Goal: Task Accomplishment & Management: Manage account settings

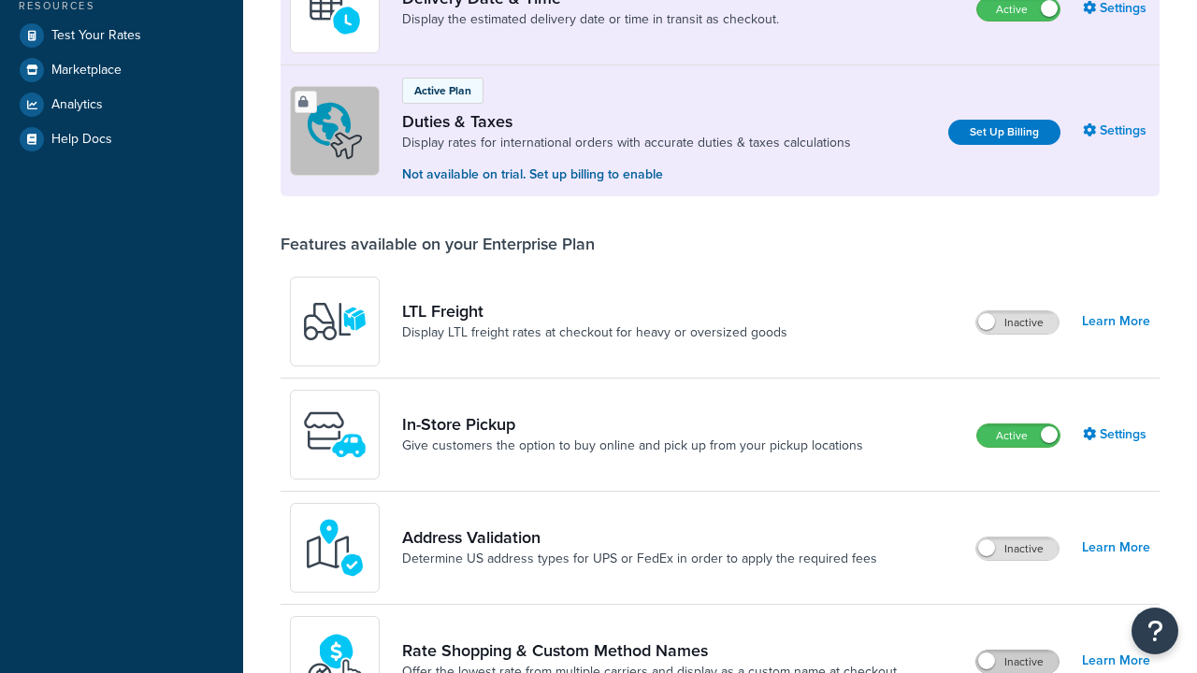
click at [1017, 651] on label "Inactive" at bounding box center [1017, 662] width 82 height 22
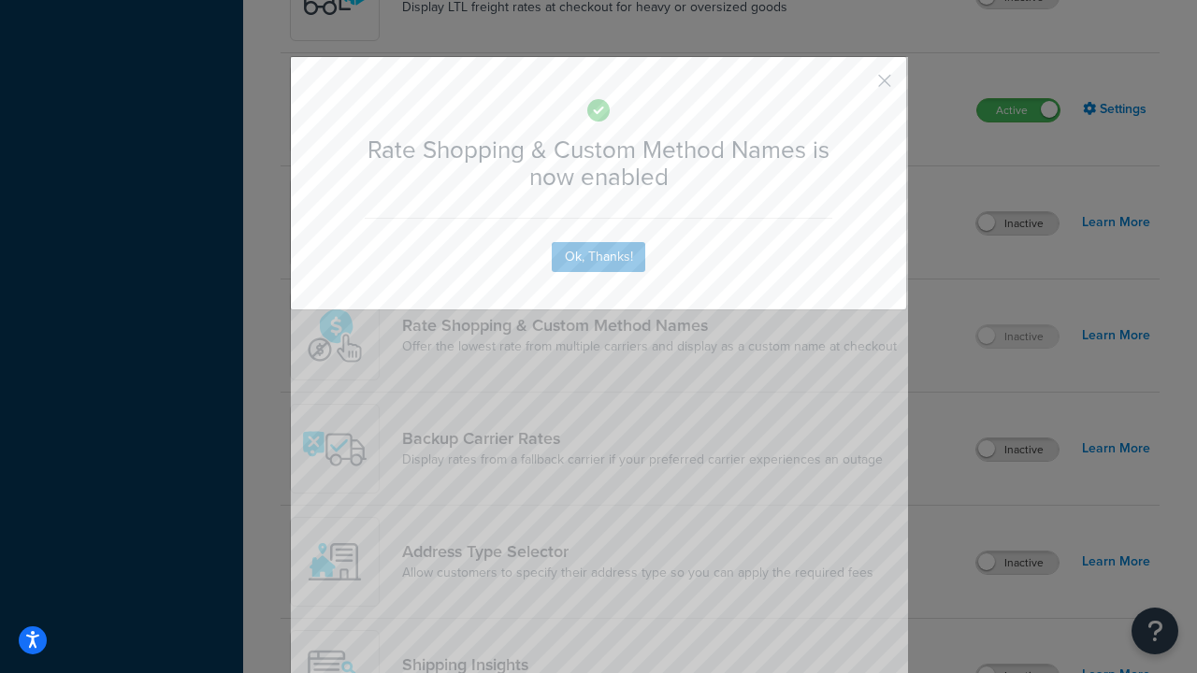
click at [857, 85] on button "button" at bounding box center [857, 87] width 5 height 5
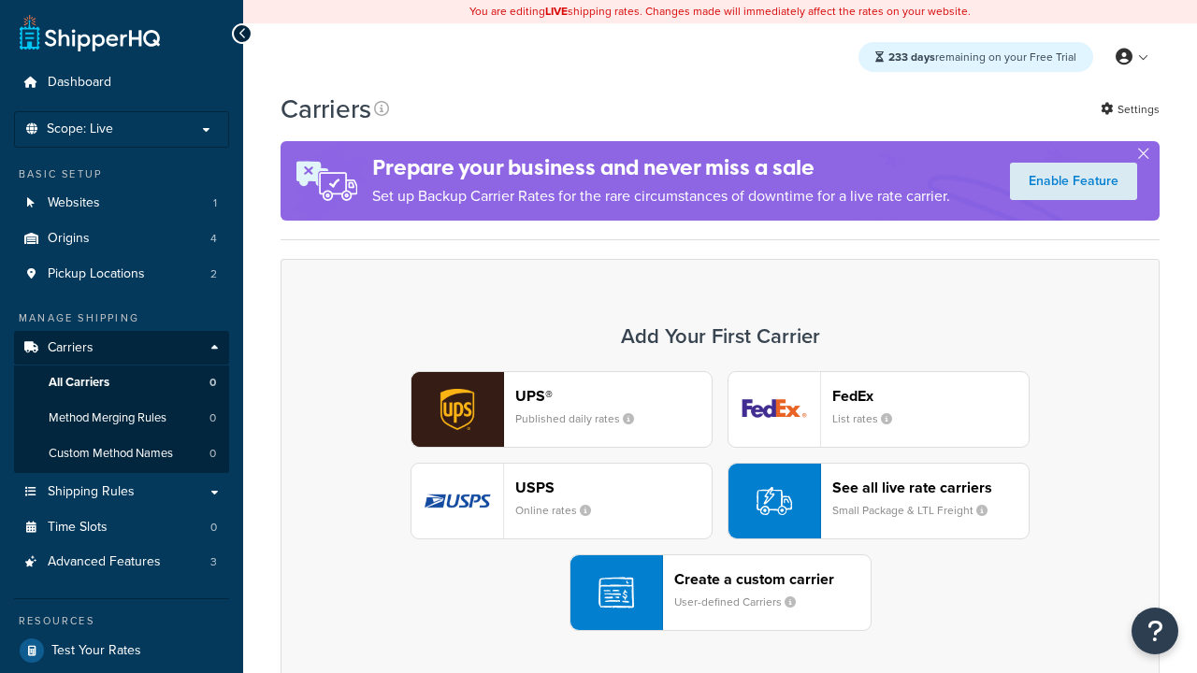
click at [720, 501] on div "UPS® Published daily rates FedEx List rates USPS Online rates See all live rate…" at bounding box center [720, 501] width 840 height 260
click at [878, 501] on div "See all live rate carriers Small Package & LTL Freight" at bounding box center [930, 501] width 196 height 45
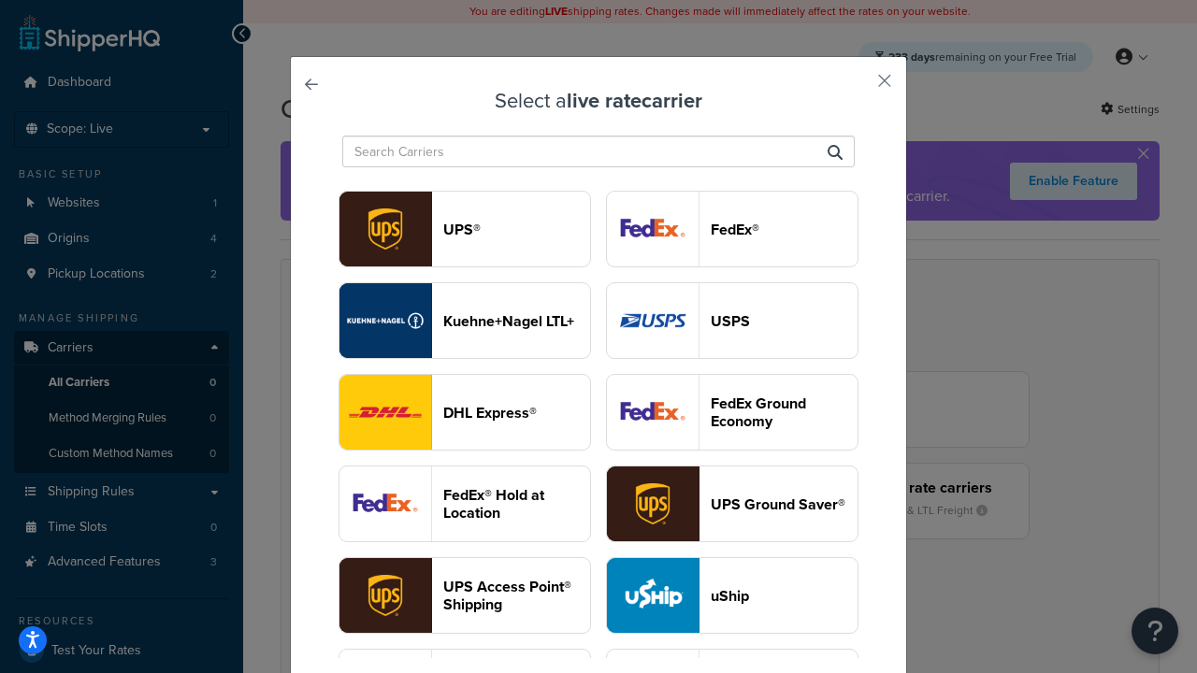
click at [732, 321] on header "USPS" at bounding box center [784, 321] width 147 height 18
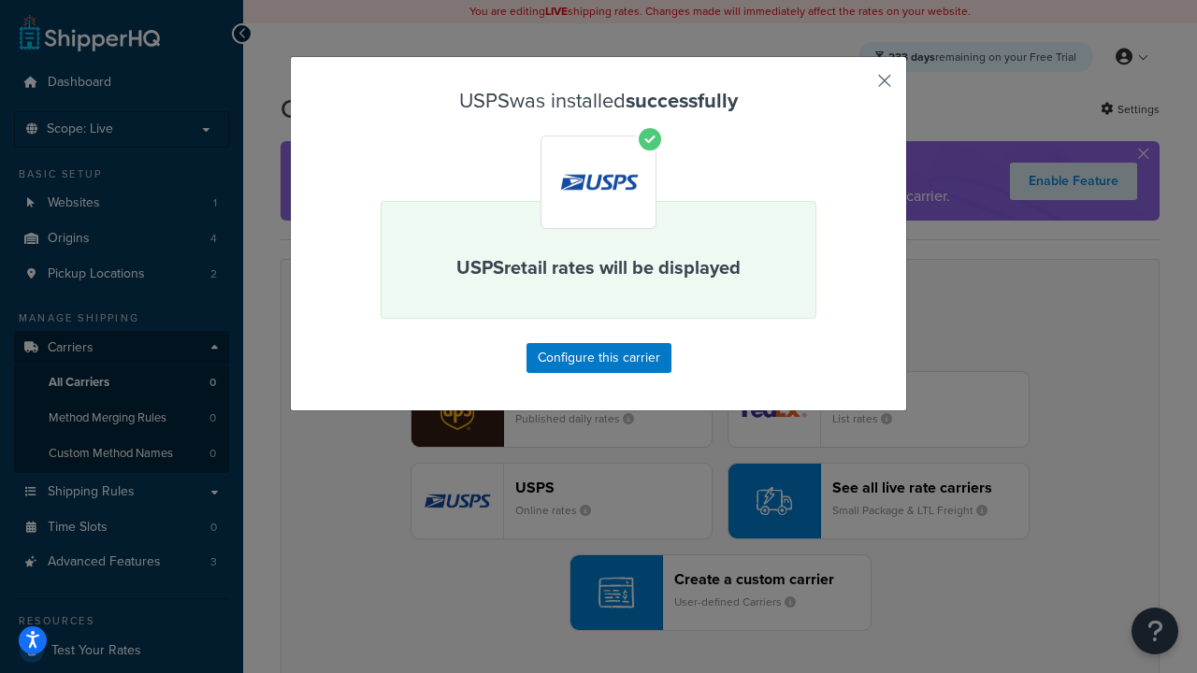
click at [857, 87] on button "button" at bounding box center [857, 87] width 5 height 5
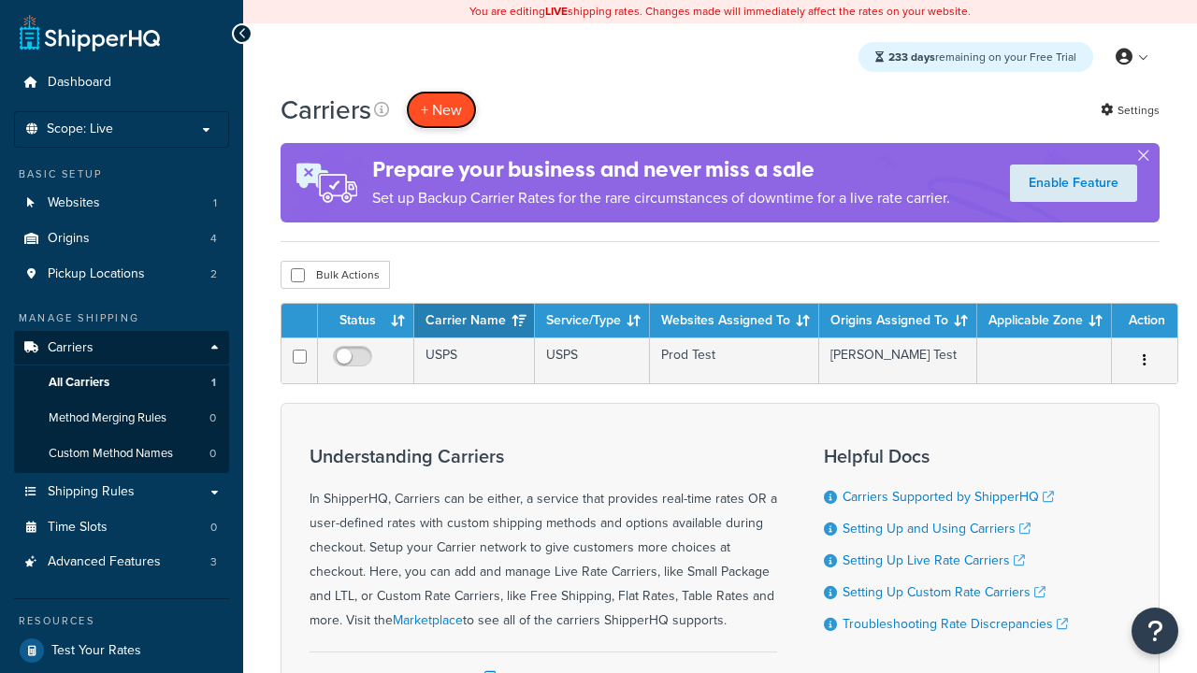
click at [441, 109] on button "+ New" at bounding box center [441, 110] width 71 height 38
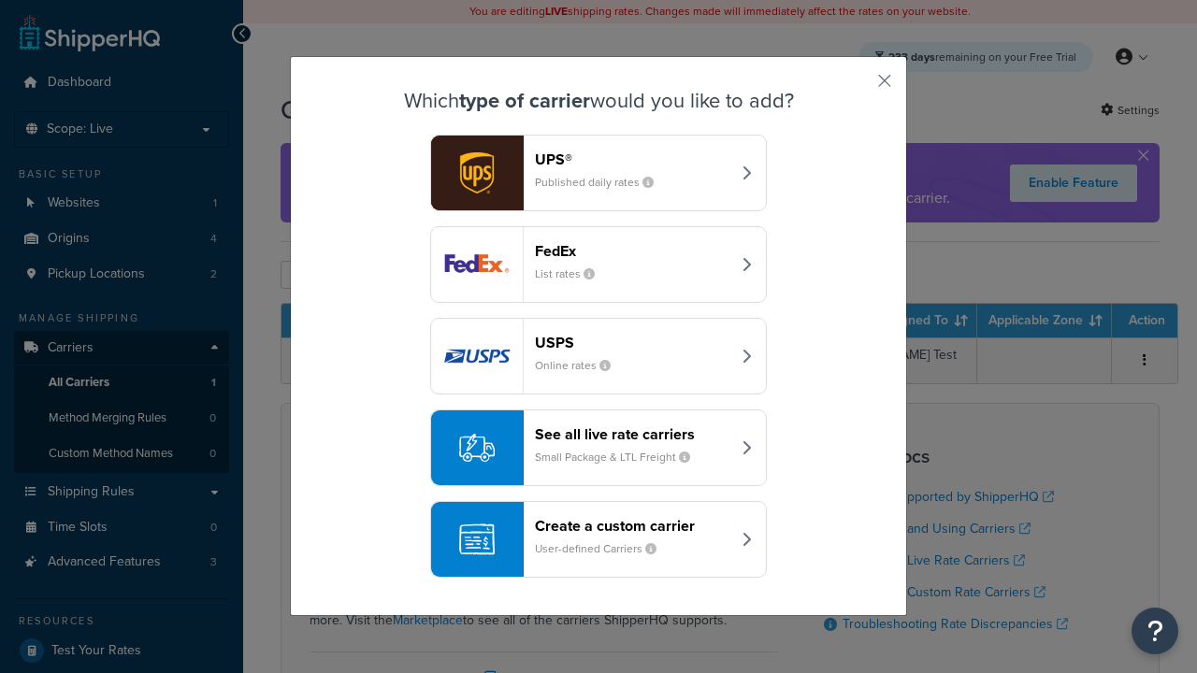
click at [598, 448] on div "See all live rate carriers Small Package & LTL Freight" at bounding box center [632, 447] width 195 height 45
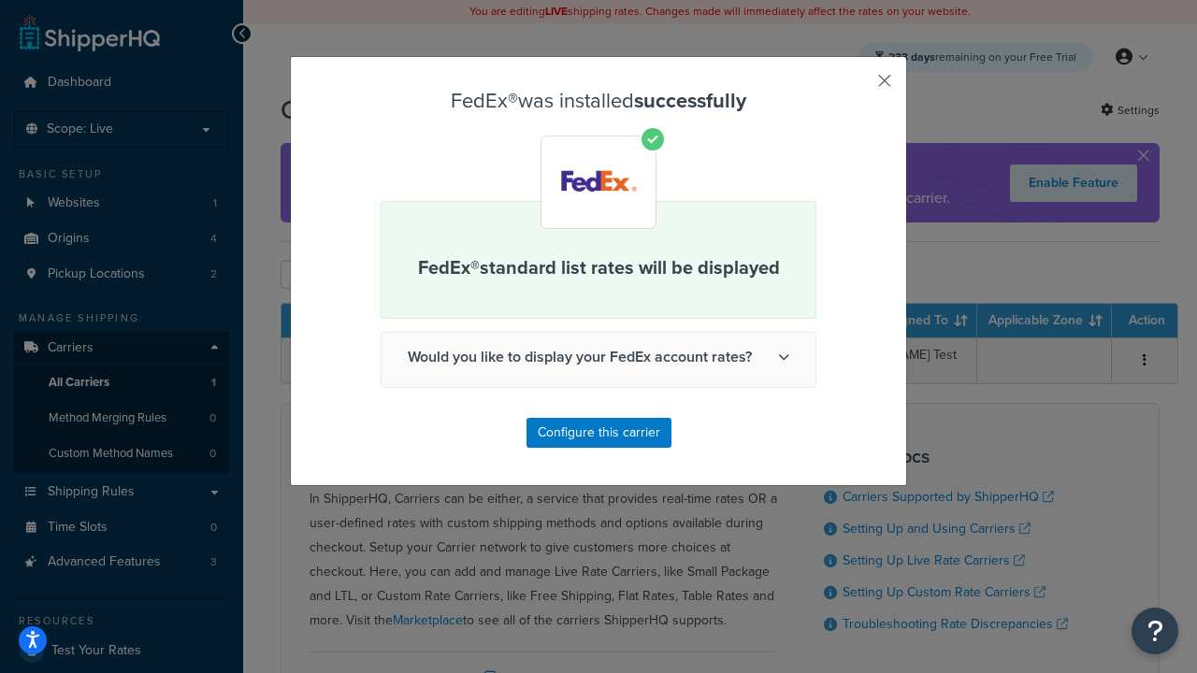
click at [857, 87] on button "button" at bounding box center [857, 87] width 5 height 5
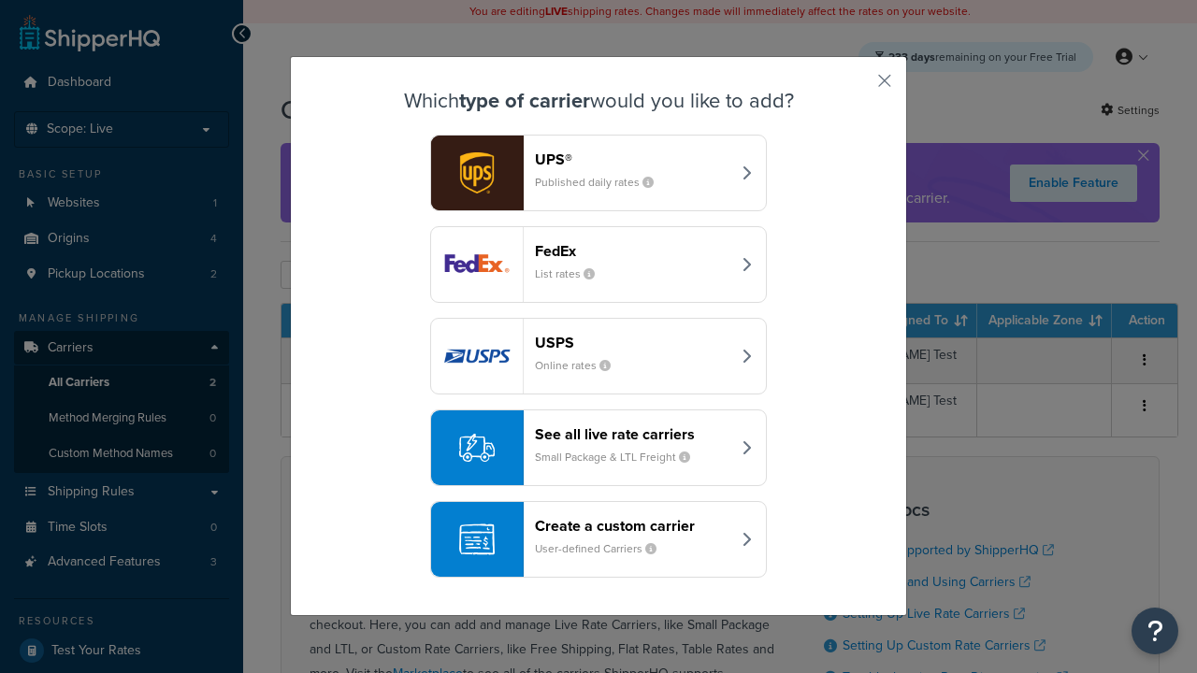
click at [598, 448] on div "See all live rate carriers Small Package & LTL Freight" at bounding box center [632, 447] width 195 height 45
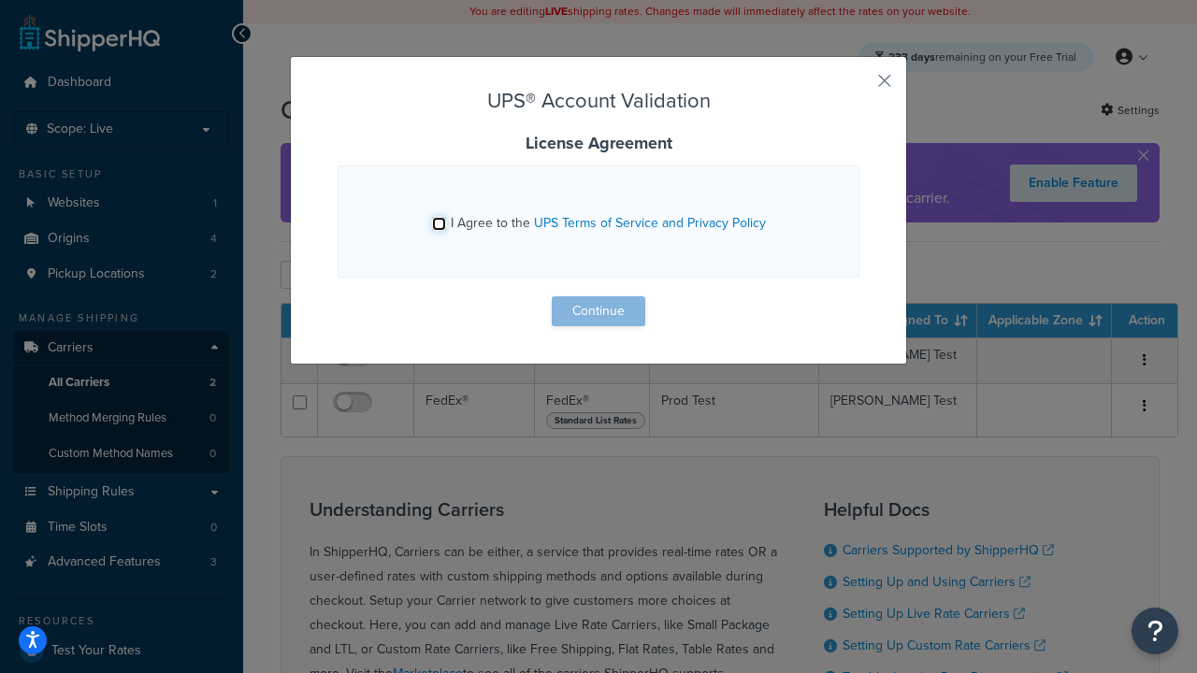
click at [439, 223] on input "I Agree to the UPS Terms of Service and Privacy Policy" at bounding box center [439, 224] width 14 height 14
checkbox input "true"
click at [598, 311] on button "Continue" at bounding box center [599, 311] width 94 height 30
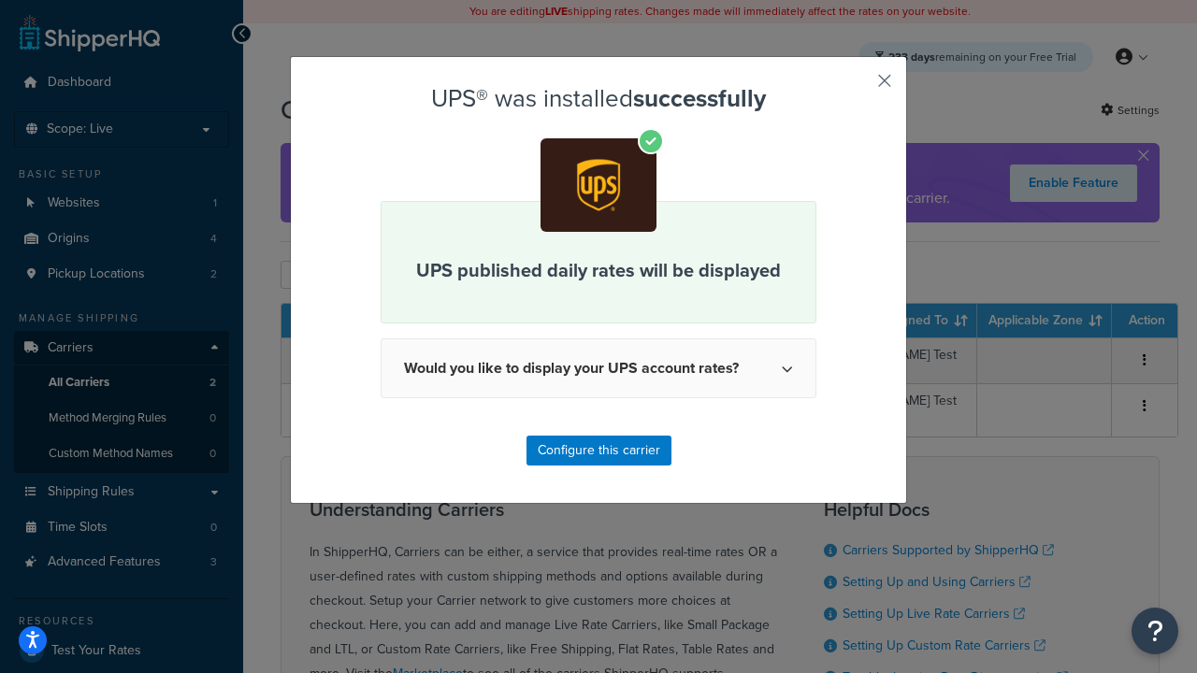
click at [857, 87] on button "button" at bounding box center [857, 87] width 5 height 5
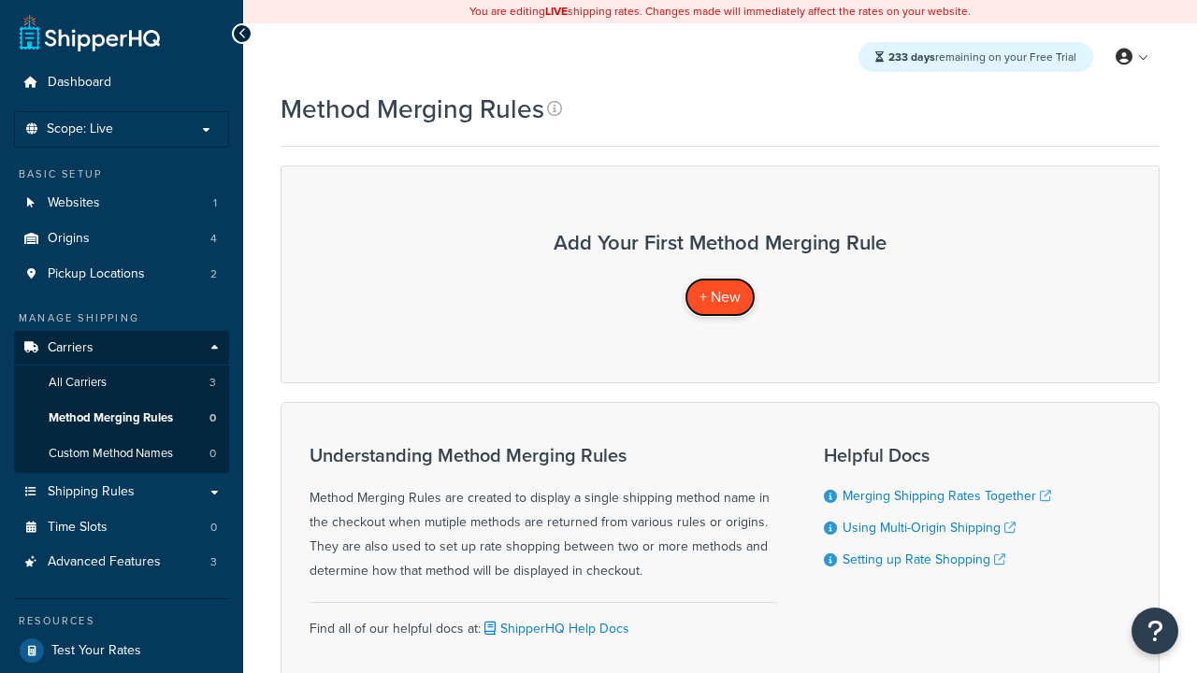
click at [720, 296] on span "+ New" at bounding box center [719, 297] width 41 height 22
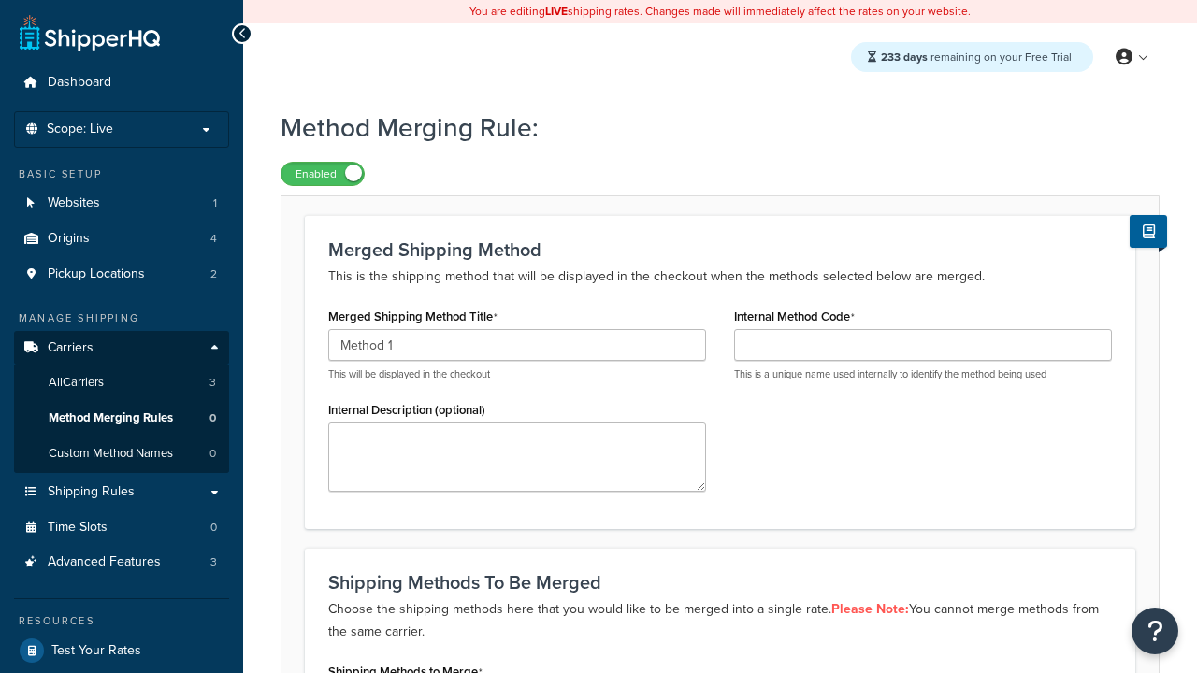
type input "Method 1"
type input "001"
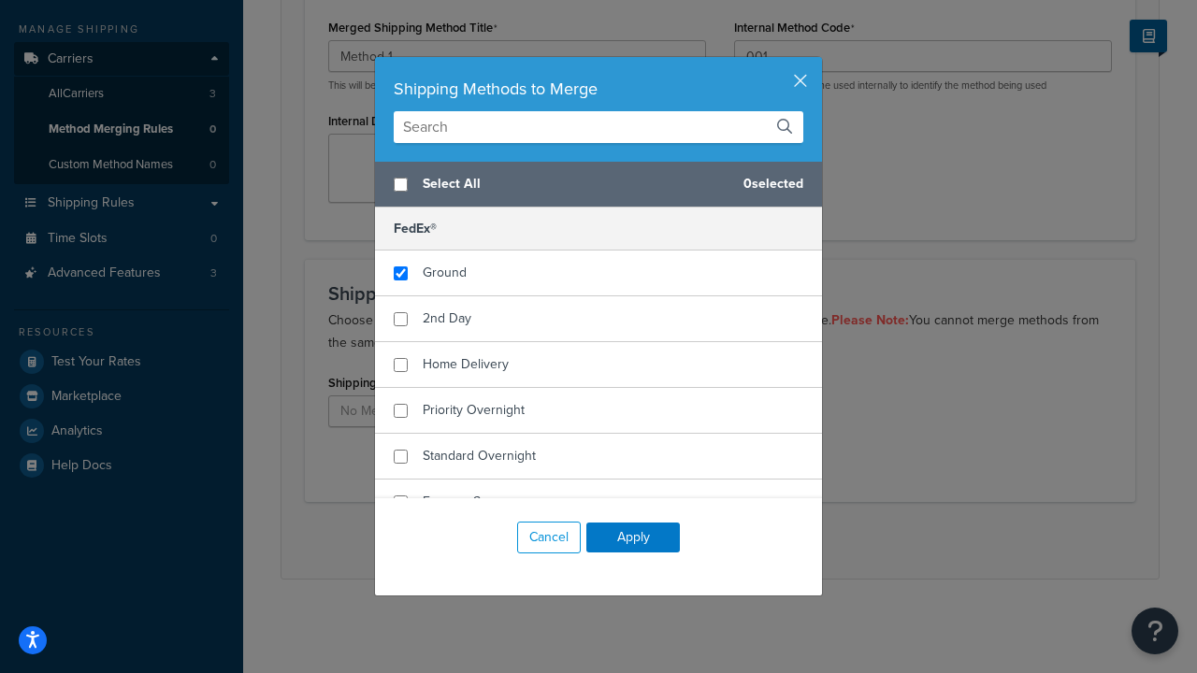
click at [444, 273] on span "Ground" at bounding box center [445, 273] width 44 height 20
checkbox input "true"
click at [633, 538] on button "Apply" at bounding box center [633, 538] width 94 height 30
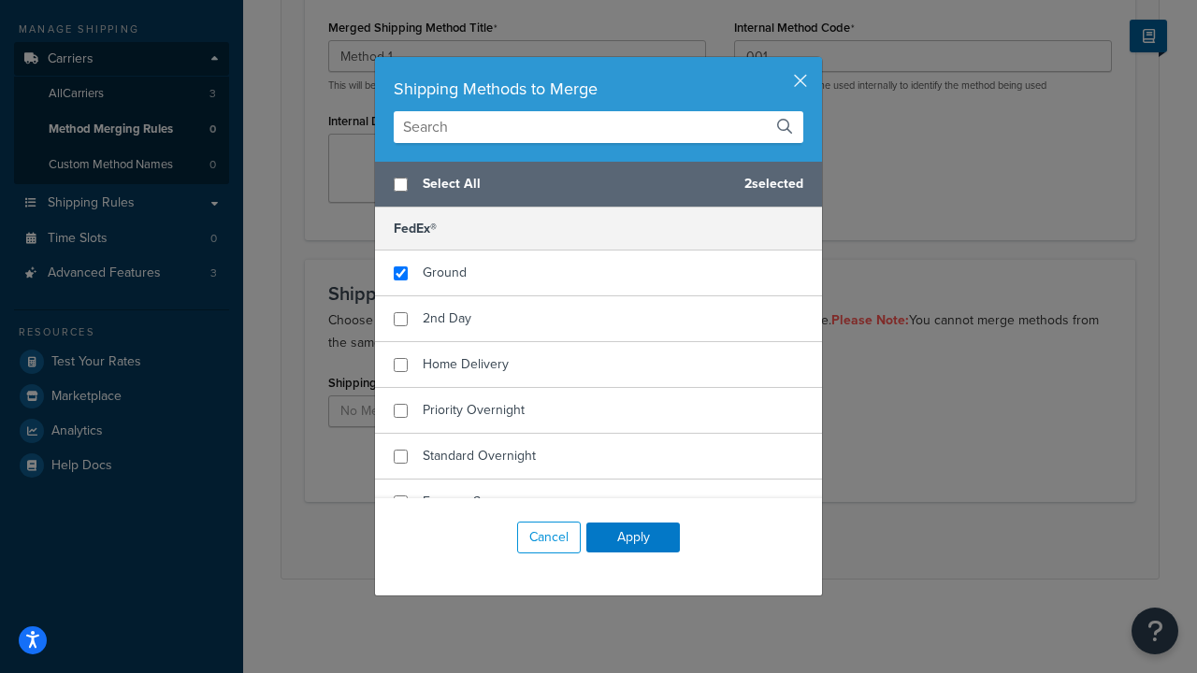
click at [709, 540] on button "Save" at bounding box center [709, 541] width 50 height 30
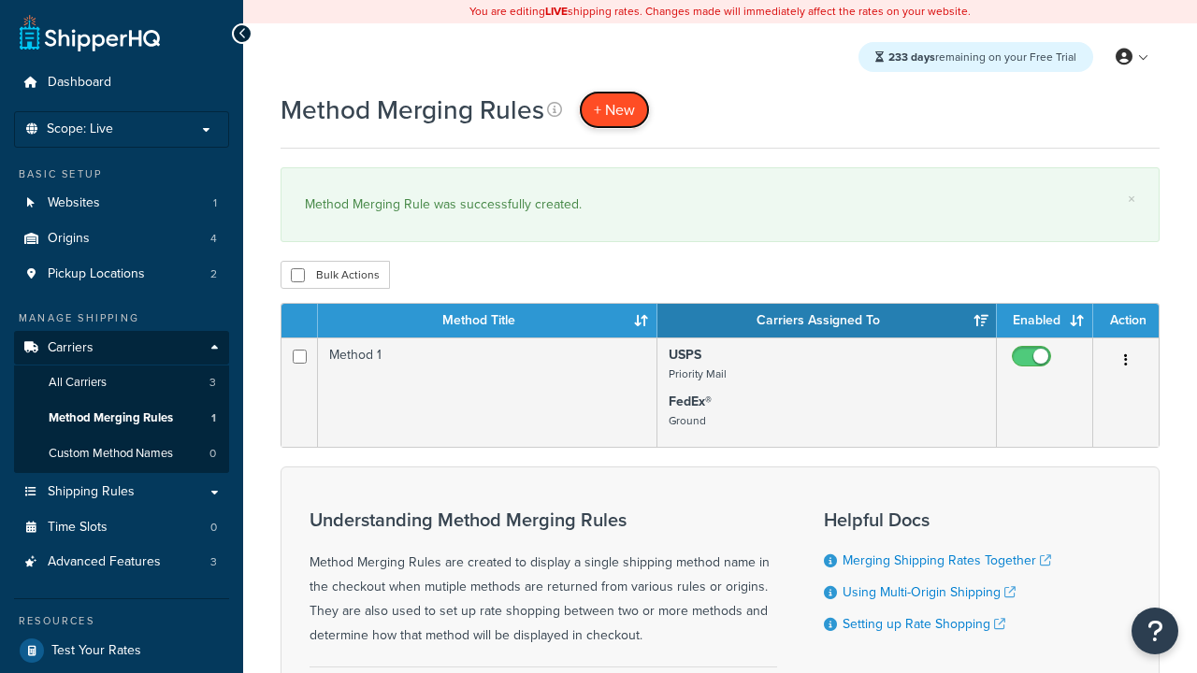
click at [614, 109] on span "+ New" at bounding box center [614, 110] width 41 height 22
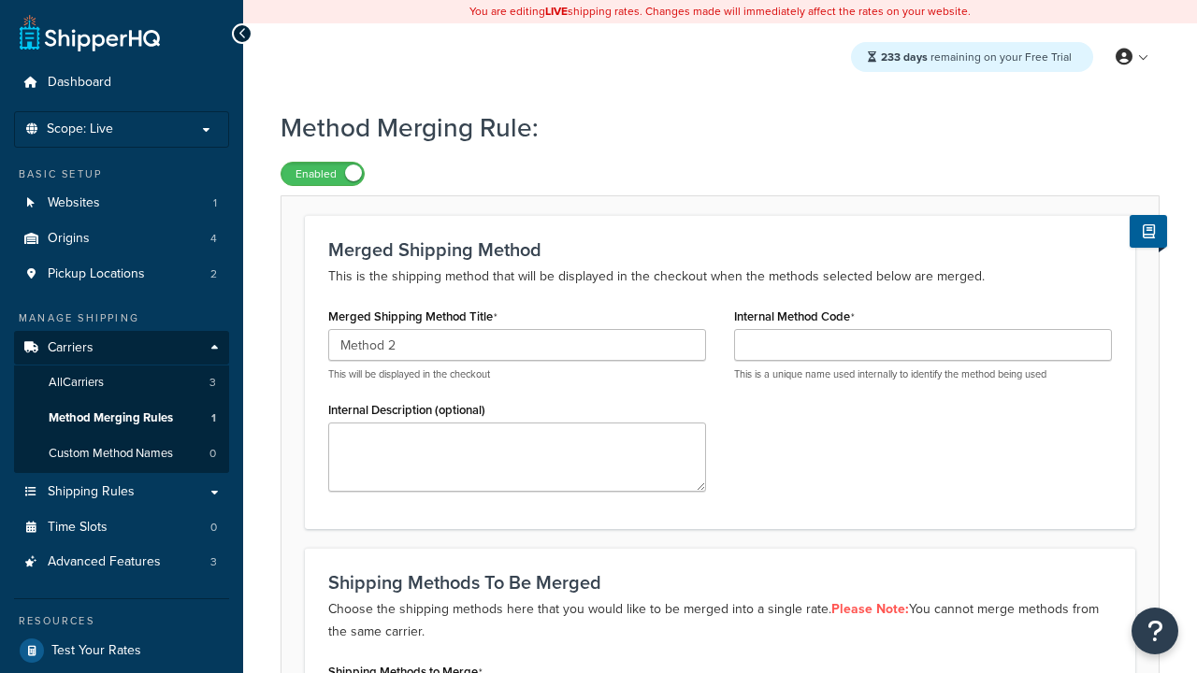
type input "Method 2"
type input "002"
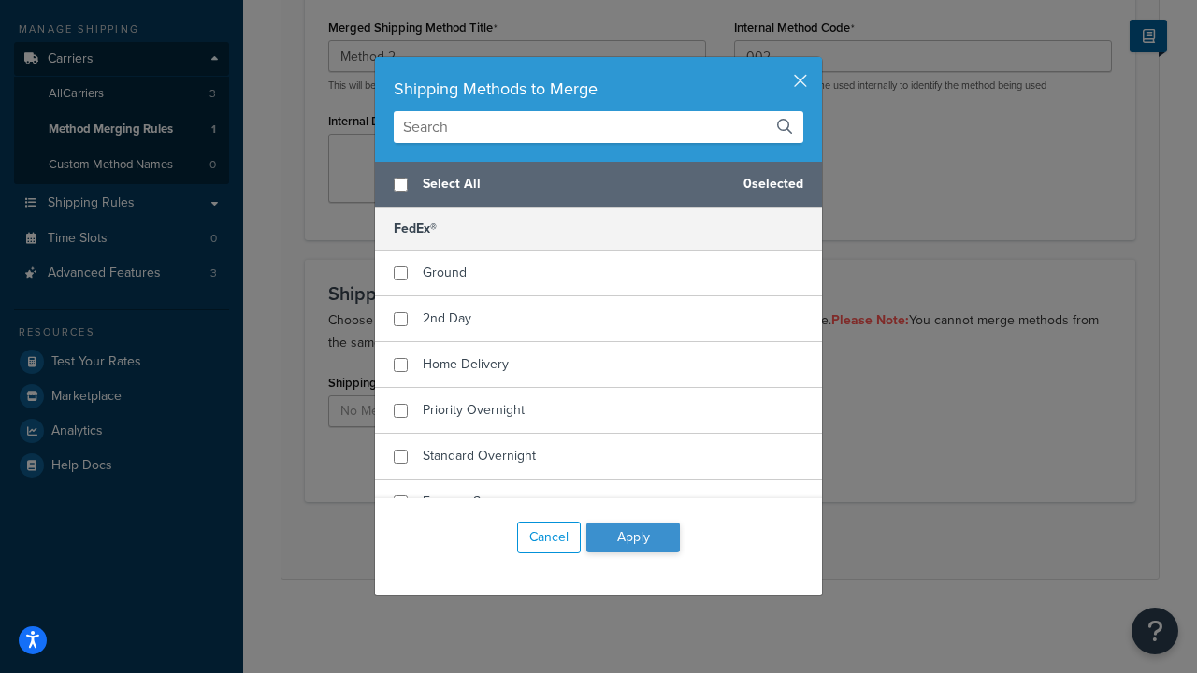
checkbox input "true"
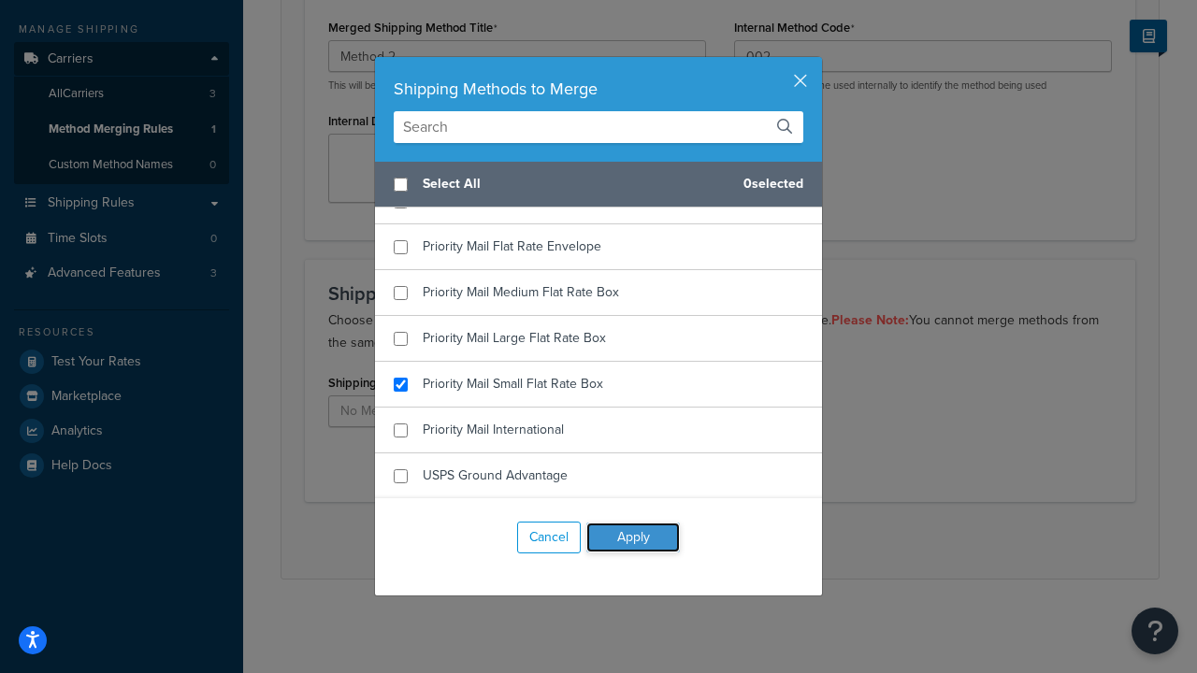
click at [633, 538] on button "Apply" at bounding box center [633, 538] width 94 height 30
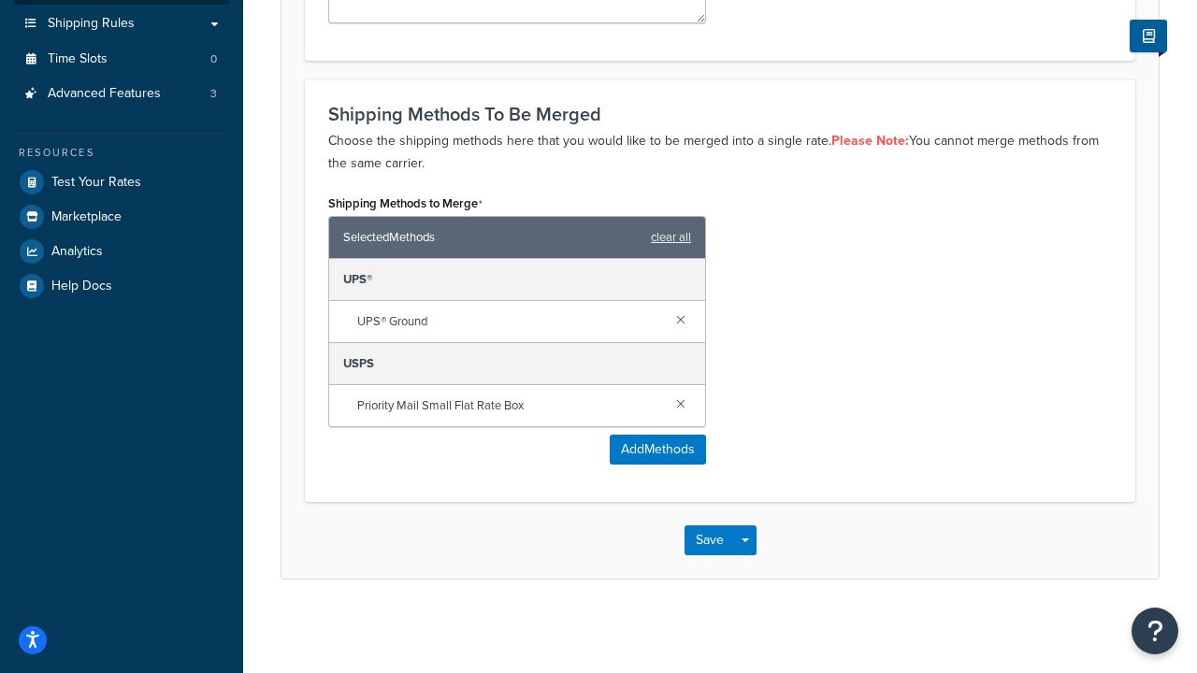
scroll to position [0, 0]
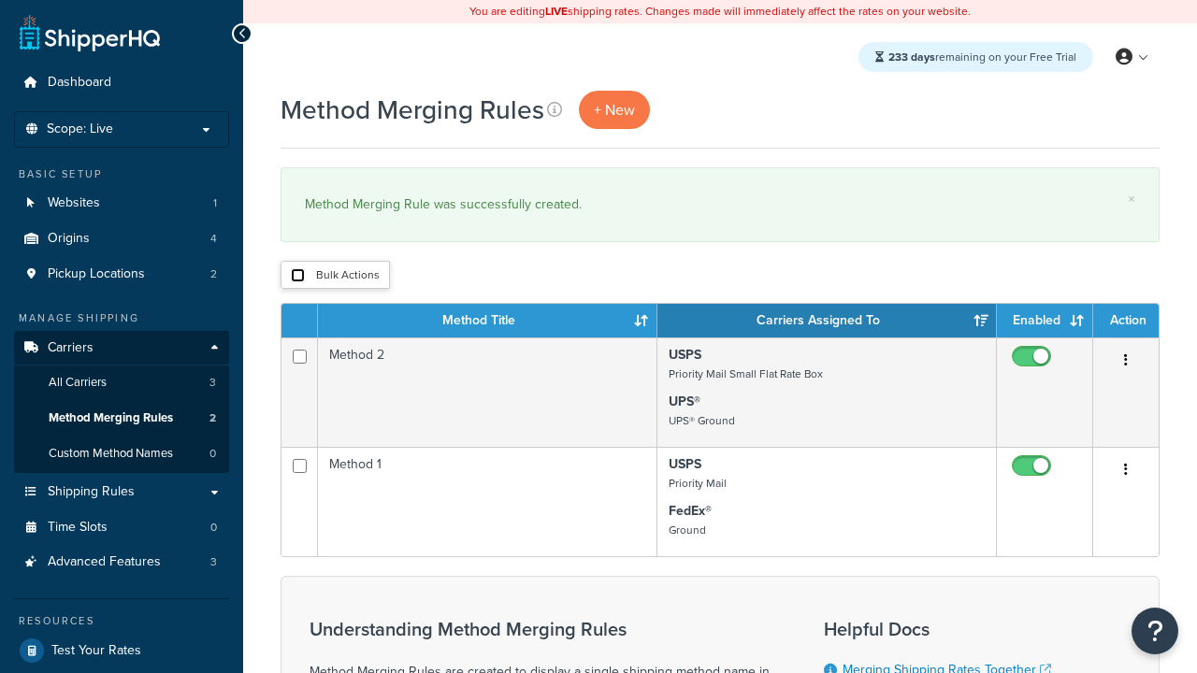
click at [297, 276] on input "checkbox" at bounding box center [298, 275] width 14 height 14
checkbox input "true"
click at [0, 0] on button "Duplicate" at bounding box center [0, 0] width 0 height 0
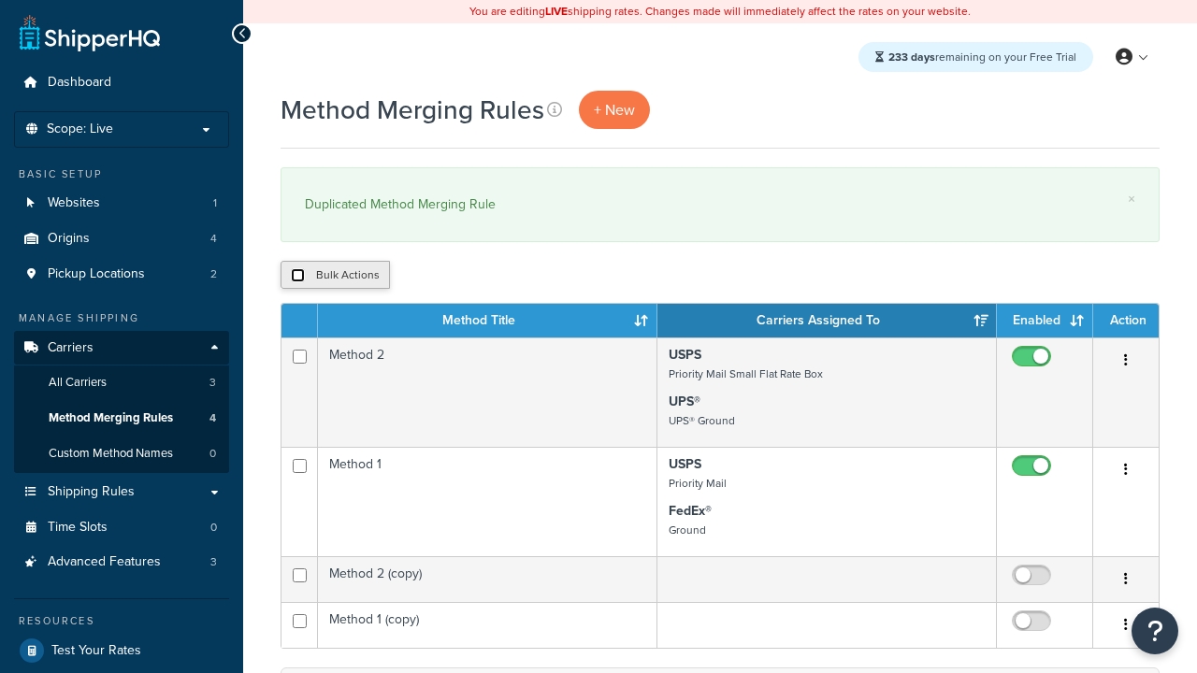
click at [297, 276] on input "checkbox" at bounding box center [298, 275] width 14 height 14
checkbox input "true"
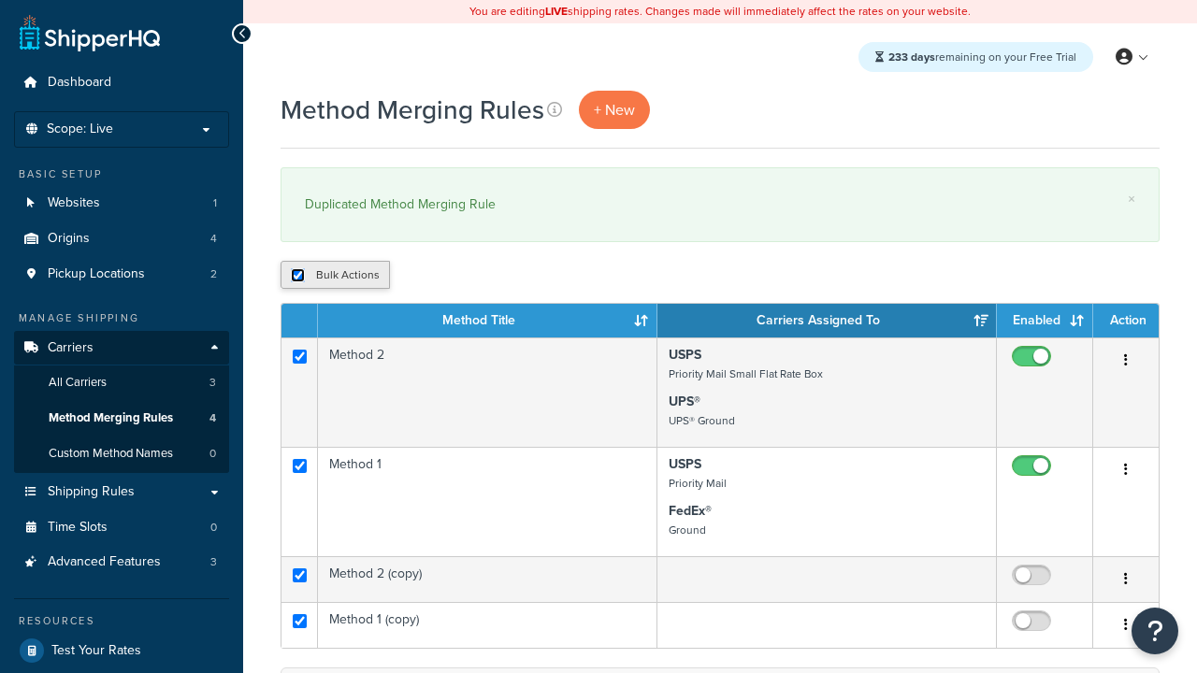
checkbox input "true"
click at [503, 276] on button "Delete" at bounding box center [499, 275] width 65 height 28
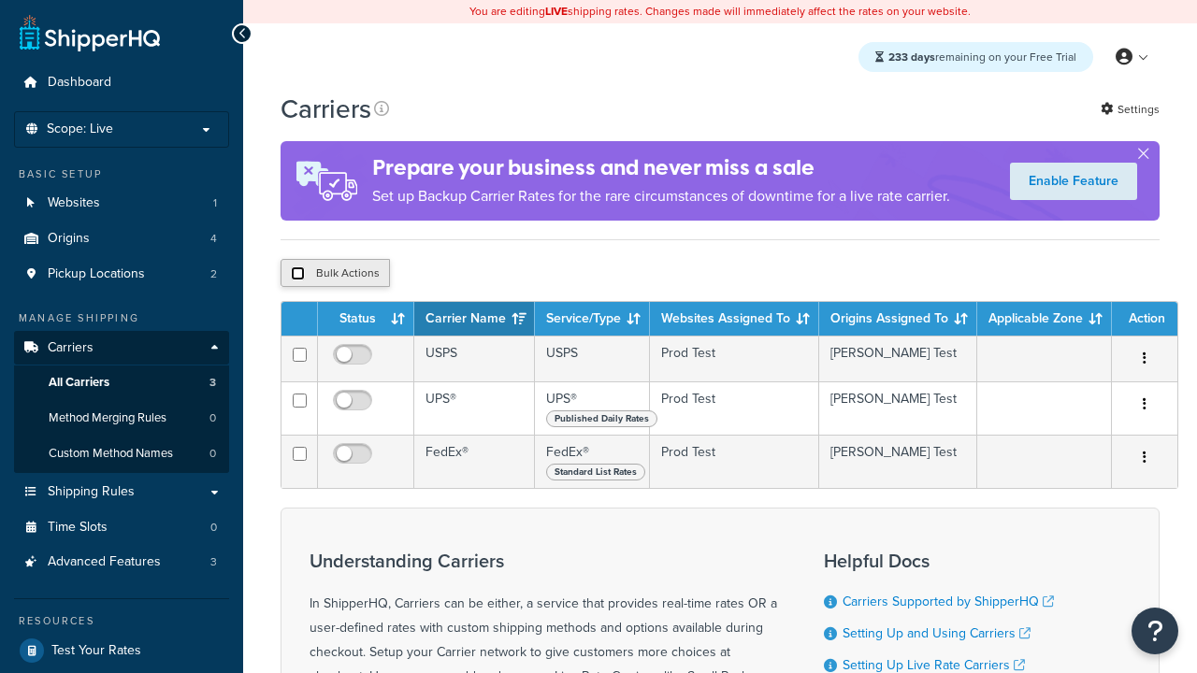
click at [297, 276] on input "checkbox" at bounding box center [298, 273] width 14 height 14
checkbox input "true"
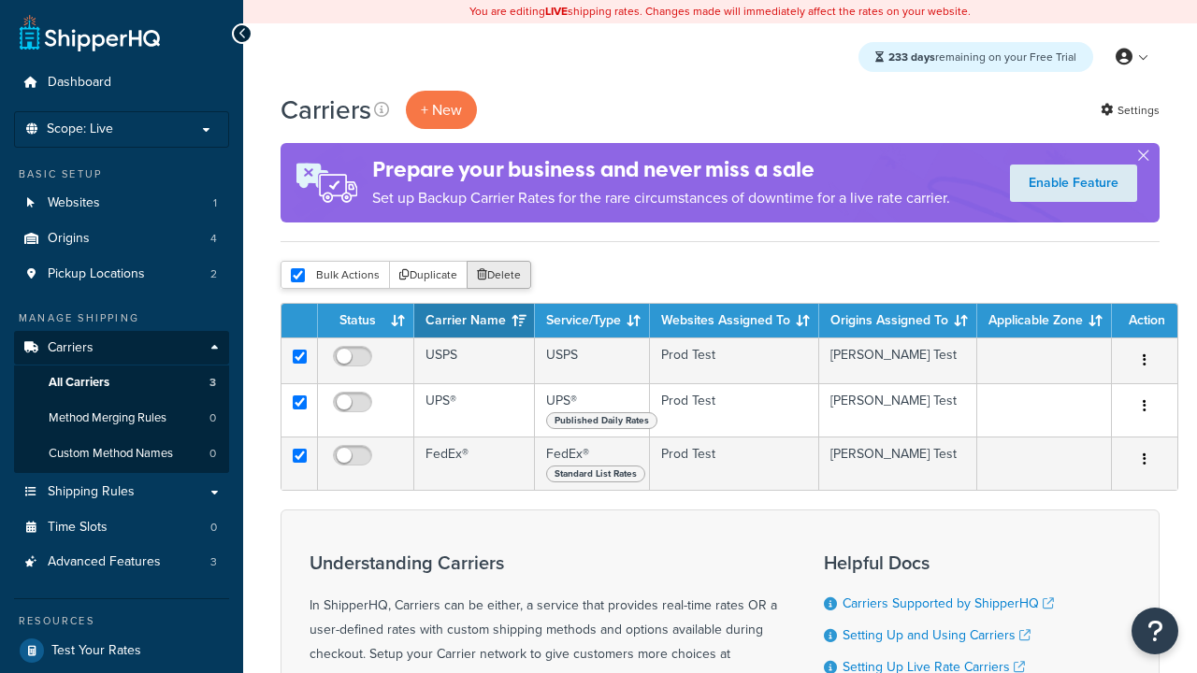
click at [503, 276] on button "Delete" at bounding box center [499, 275] width 65 height 28
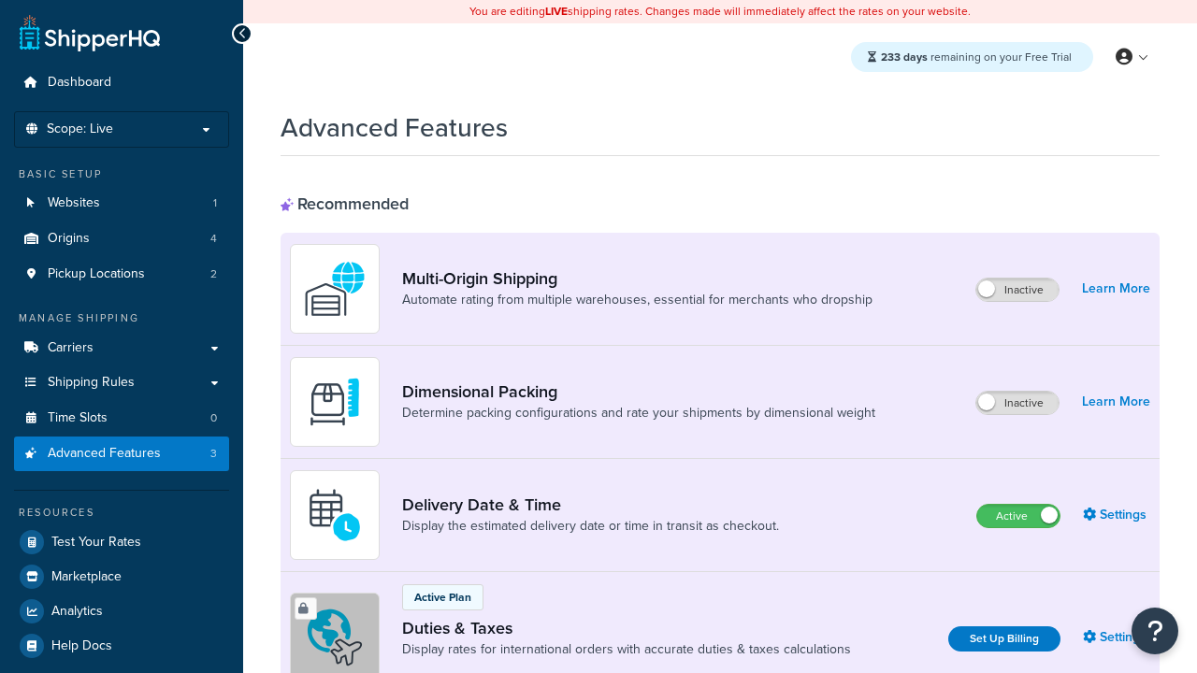
scroll to position [832, 0]
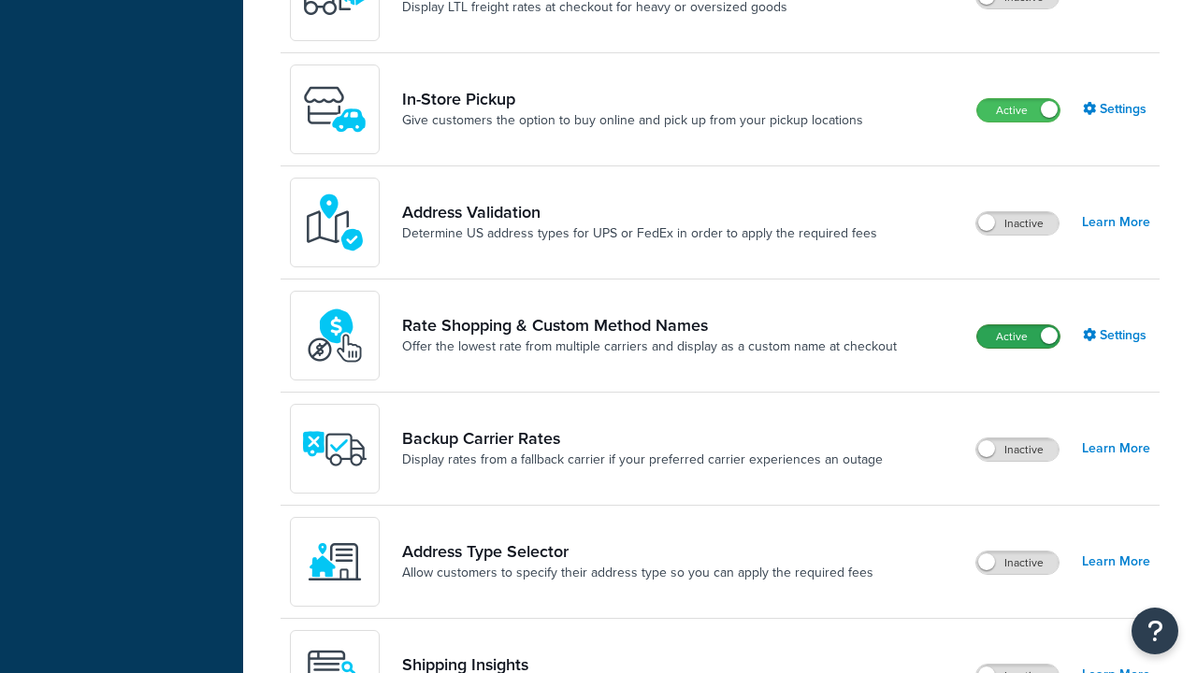
click at [1018, 337] on label "Active" at bounding box center [1018, 336] width 82 height 22
